Goal: Information Seeking & Learning: Learn about a topic

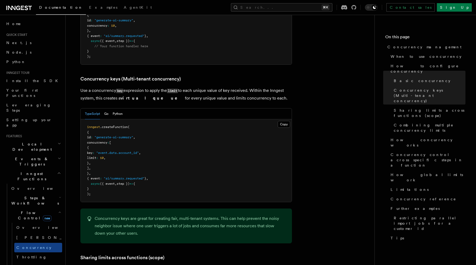
scroll to position [430, 0]
click at [167, 87] on p "Use a concurrency key expression to apply the limit to each unique value of key…" at bounding box center [185, 94] width 211 height 15
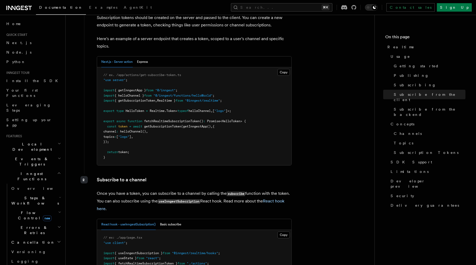
scroll to position [670, 0]
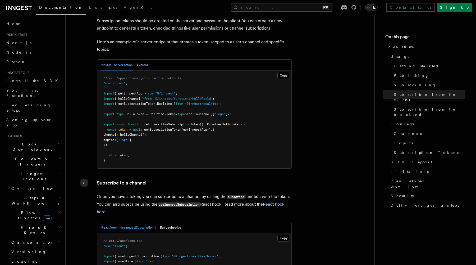
click at [141, 60] on button "Express" at bounding box center [142, 65] width 11 height 11
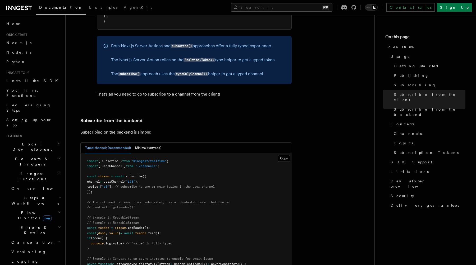
scroll to position [973, 0]
